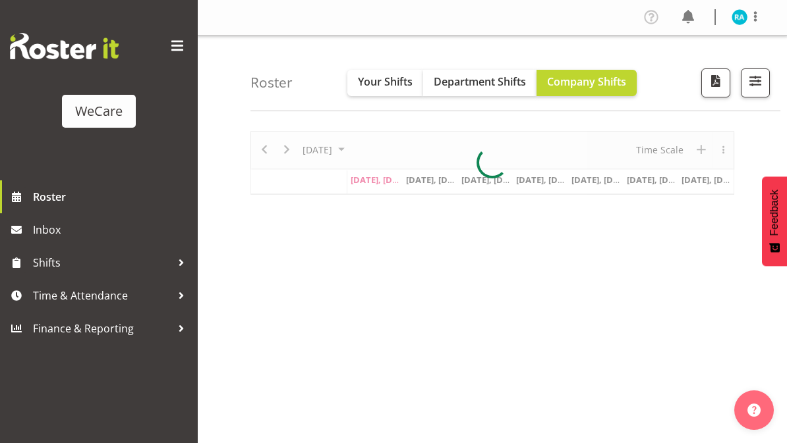
click at [171, 45] on span at bounding box center [177, 46] width 21 height 21
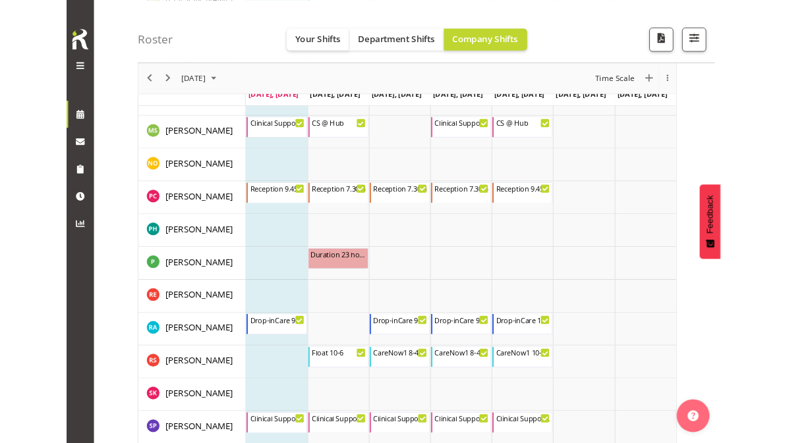
scroll to position [3746, 0]
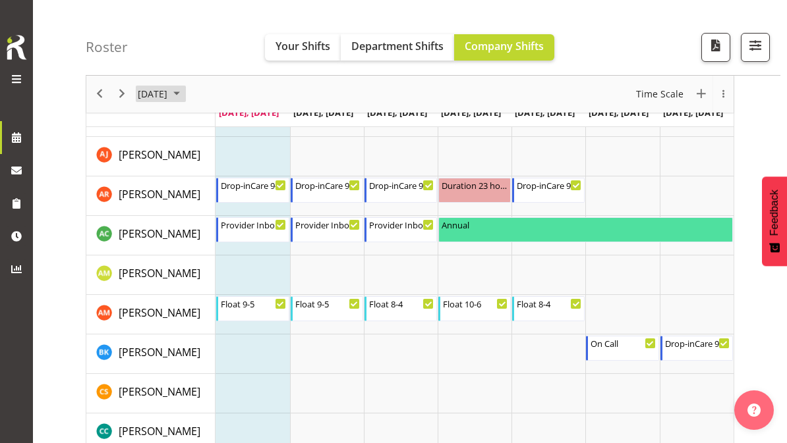
click at [184, 94] on span "August 2025" at bounding box center [177, 94] width 16 height 16
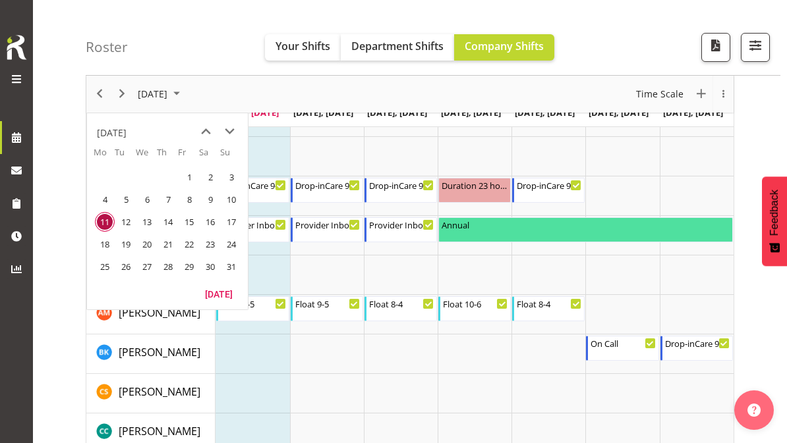
click at [231, 134] on span "next month" at bounding box center [229, 132] width 23 height 24
click at [129, 179] on span "2" at bounding box center [126, 177] width 20 height 20
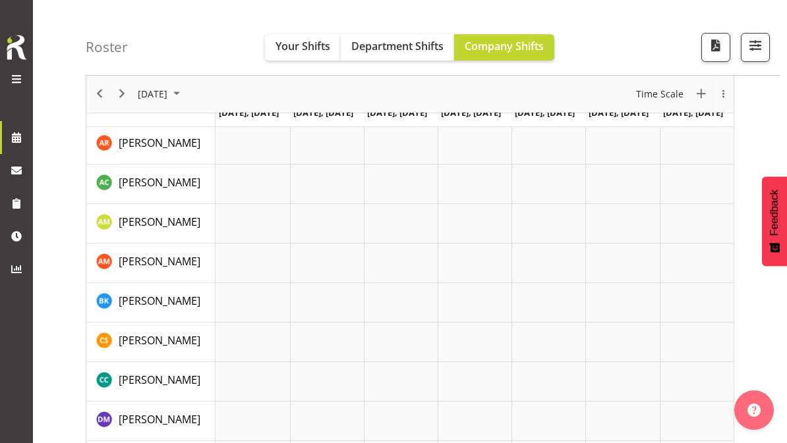
scroll to position [205, 0]
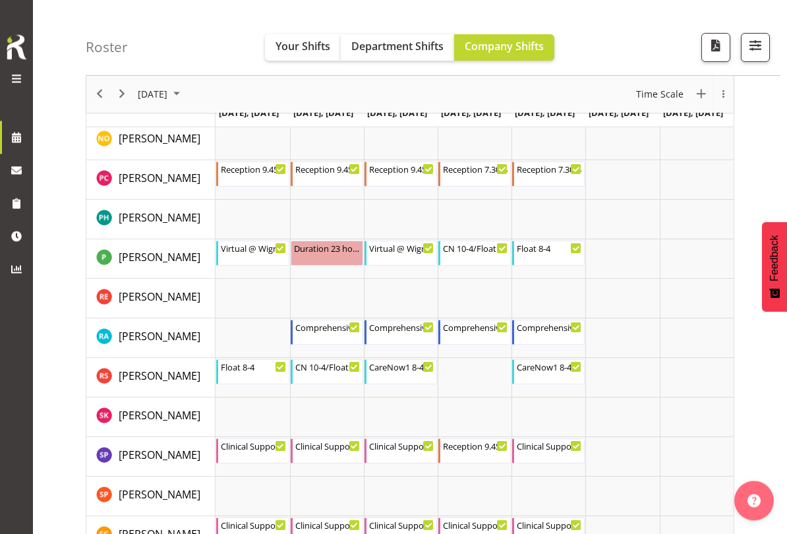
scroll to position [4922, 0]
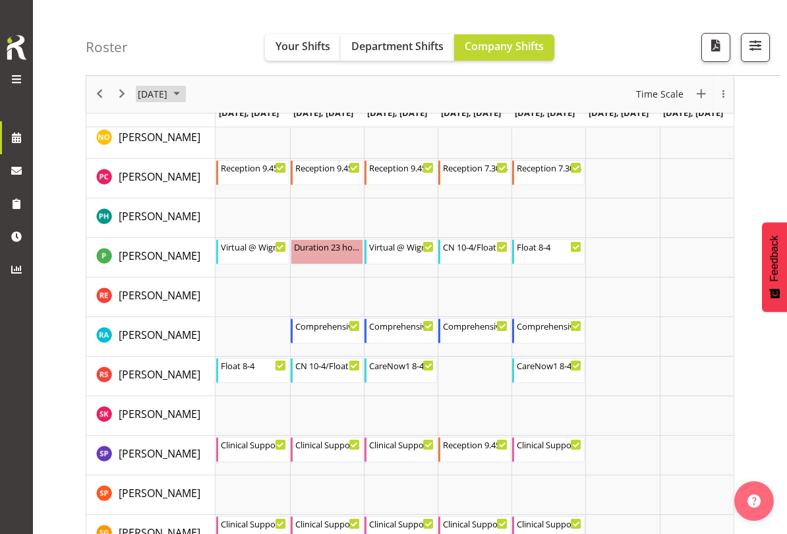
click at [184, 94] on span "September 2025" at bounding box center [177, 94] width 16 height 16
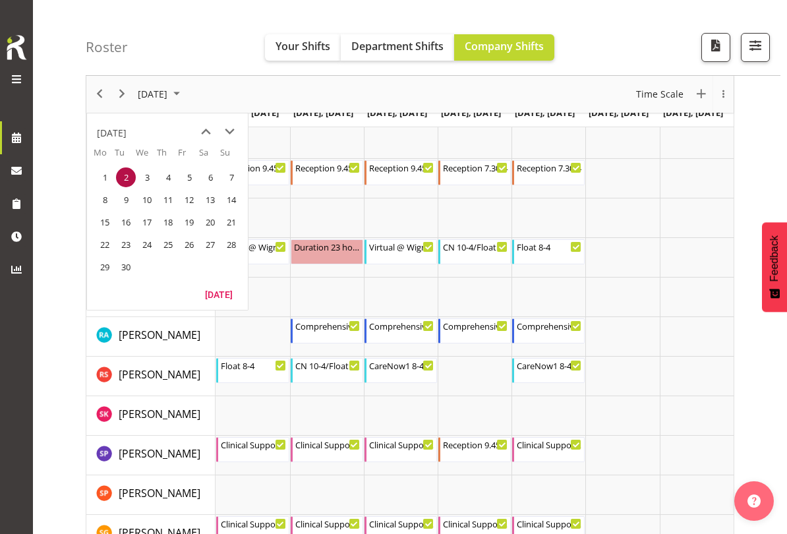
click at [107, 198] on span "8" at bounding box center [105, 200] width 20 height 20
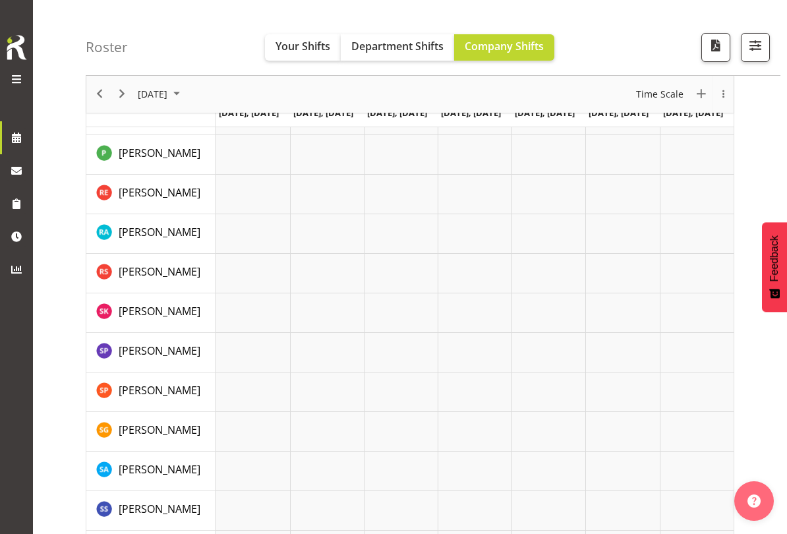
scroll to position [115, 0]
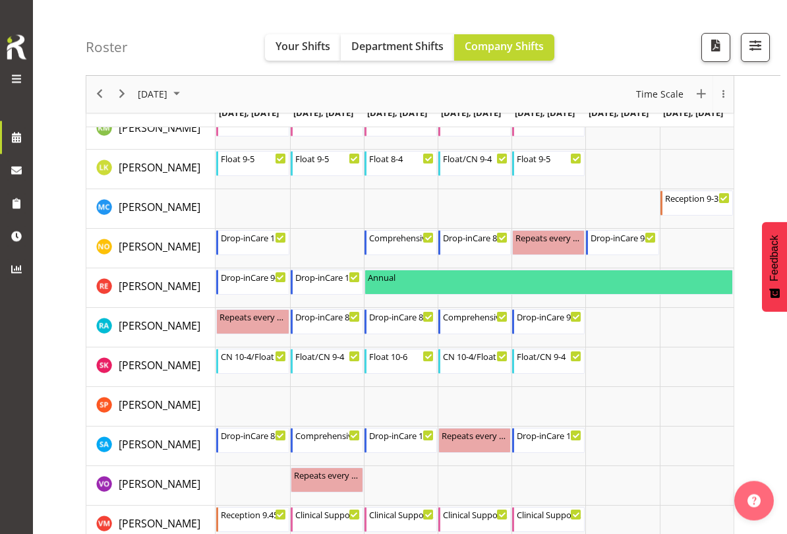
scroll to position [915, 0]
click at [169, 96] on span "[DATE]" at bounding box center [152, 94] width 32 height 16
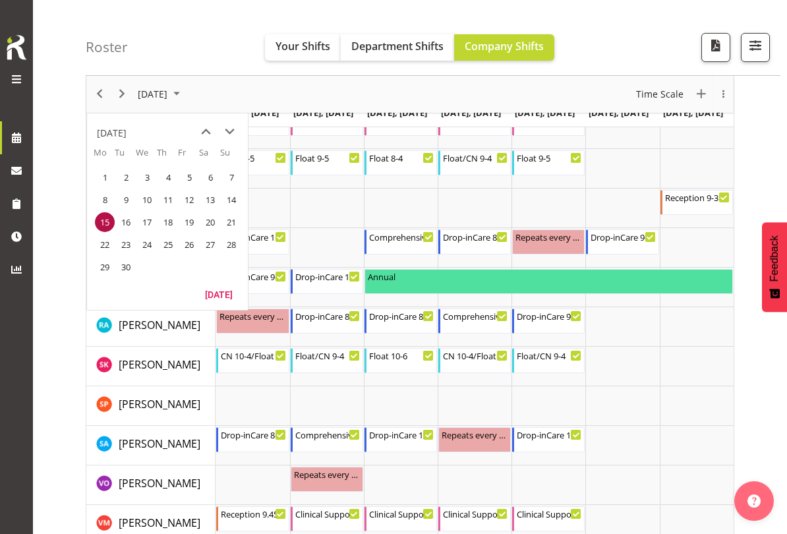
click at [109, 202] on span "8" at bounding box center [105, 200] width 20 height 20
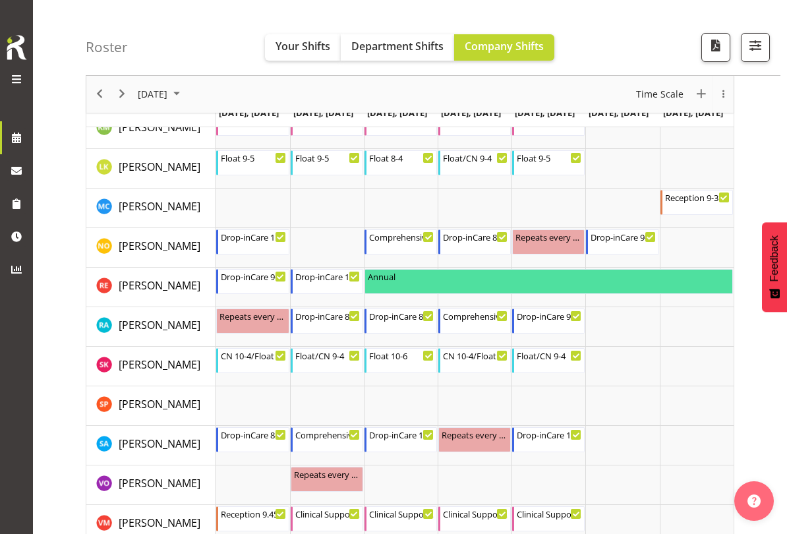
click at [293, 42] on span "Your Shifts" at bounding box center [302, 46] width 55 height 14
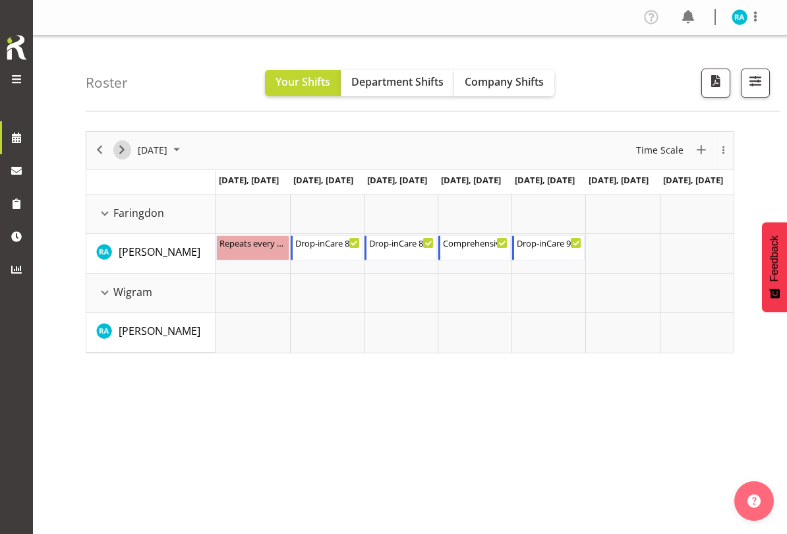
click at [123, 152] on span "Next" at bounding box center [122, 150] width 16 height 16
click at [184, 142] on span "September 2025" at bounding box center [177, 150] width 16 height 16
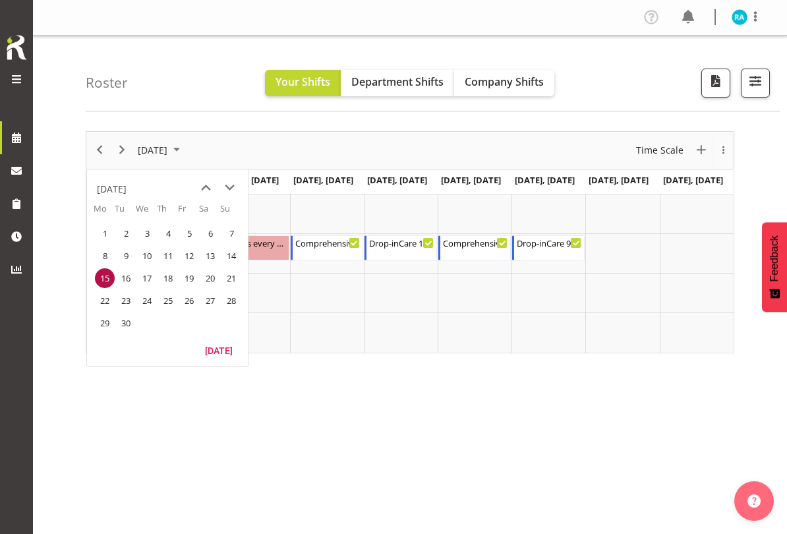
click at [107, 299] on span "22" at bounding box center [105, 301] width 20 height 20
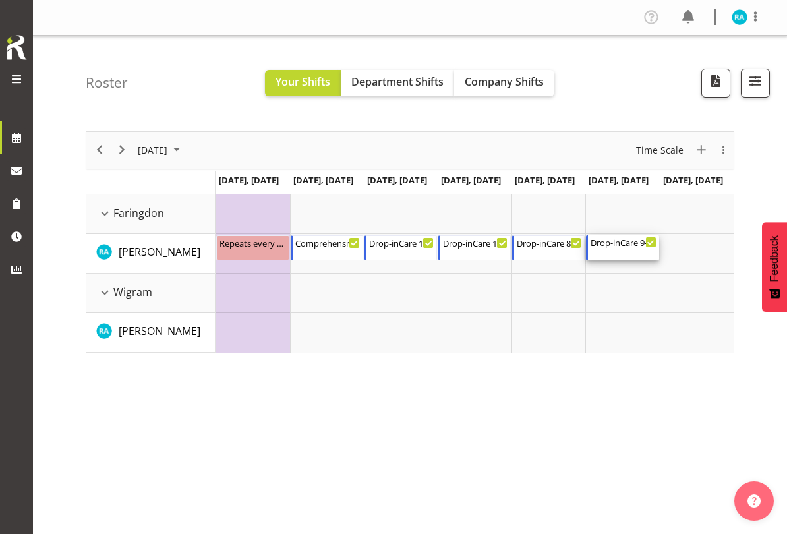
click at [629, 242] on div "Drop-inCare 9-3" at bounding box center [622, 241] width 65 height 13
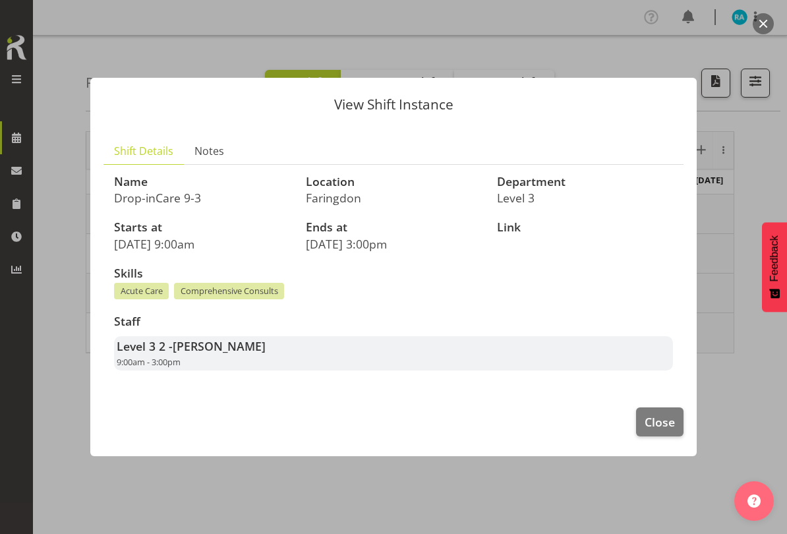
click at [662, 420] on span "Close" at bounding box center [659, 421] width 30 height 17
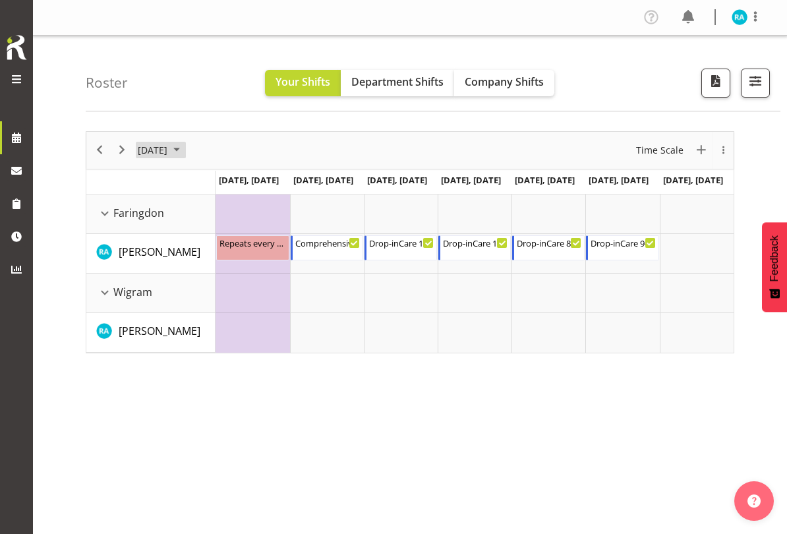
click at [169, 151] on span "[DATE]" at bounding box center [152, 150] width 32 height 16
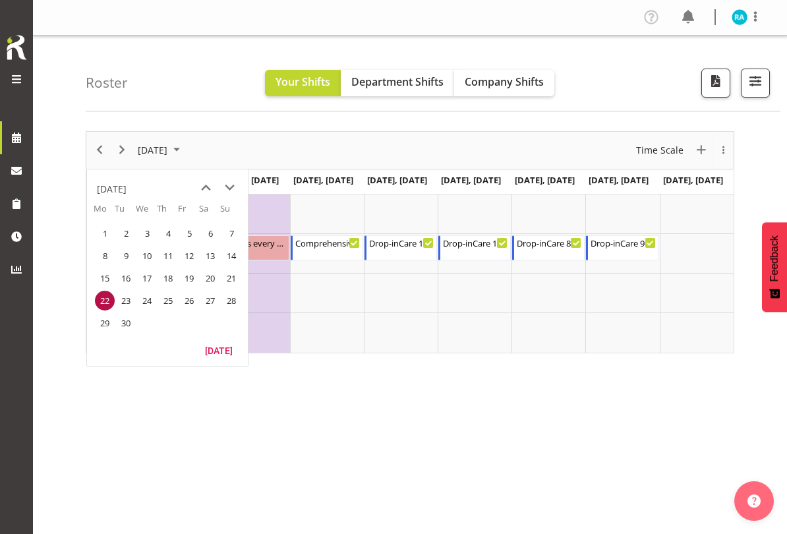
click at [109, 327] on span "29" at bounding box center [105, 323] width 20 height 20
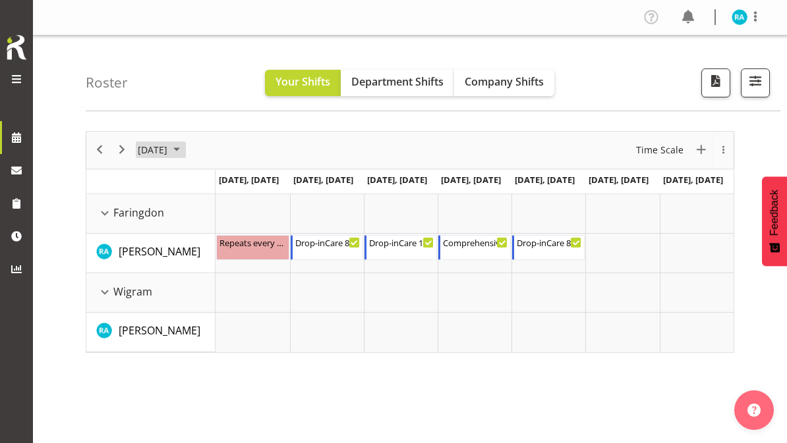
click at [169, 157] on span "[DATE]" at bounding box center [152, 150] width 32 height 16
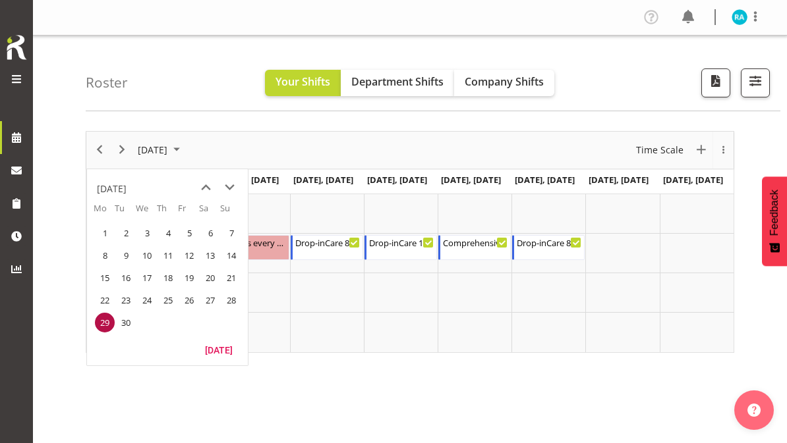
click at [227, 189] on span "next month" at bounding box center [229, 188] width 23 height 24
click at [109, 258] on span "6" at bounding box center [105, 256] width 20 height 20
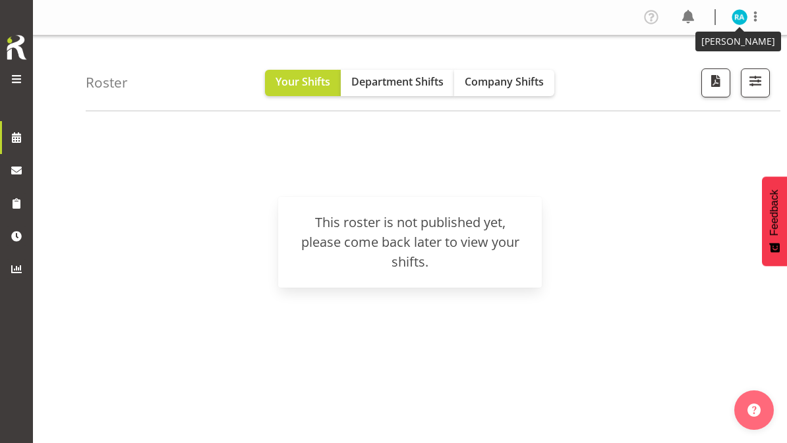
click at [744, 16] on img at bounding box center [739, 17] width 16 height 16
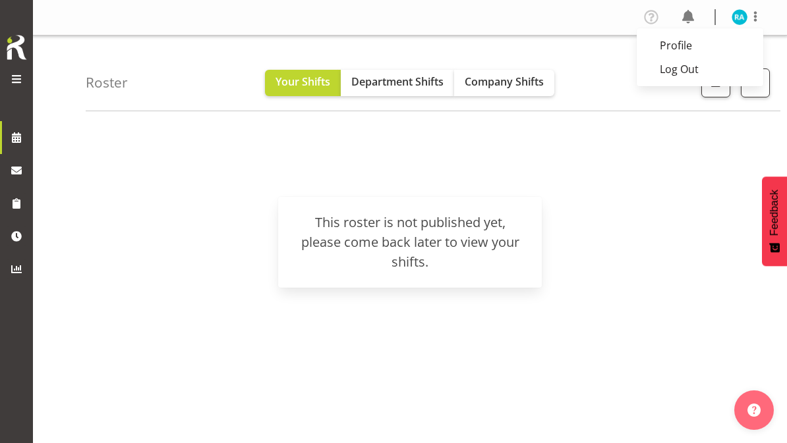
click at [689, 73] on link "Log Out" at bounding box center [700, 69] width 127 height 24
